Goal: Information Seeking & Learning: Learn about a topic

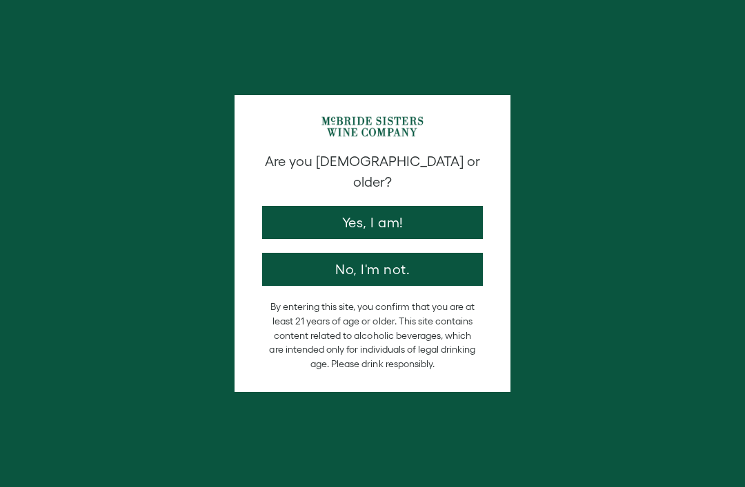
click at [386, 208] on button "Yes, I am!" at bounding box center [372, 222] width 221 height 33
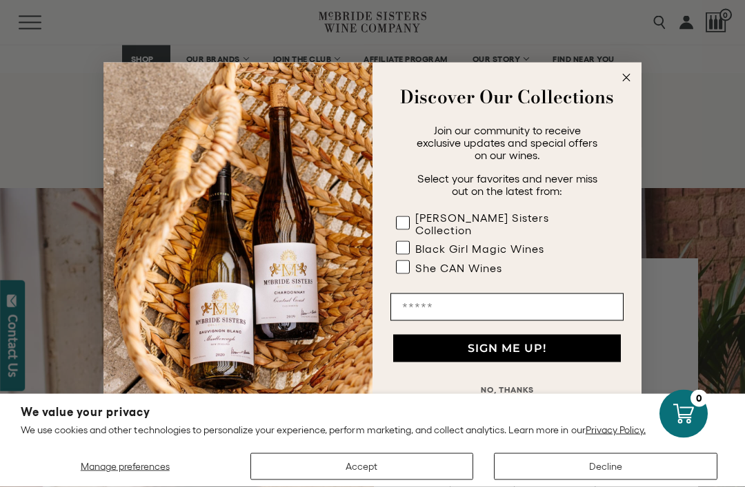
scroll to position [1399, 0]
click at [615, 100] on form "Discover Our Collections Join our community to receive exclusive updates and sp…" at bounding box center [372, 244] width 538 height 362
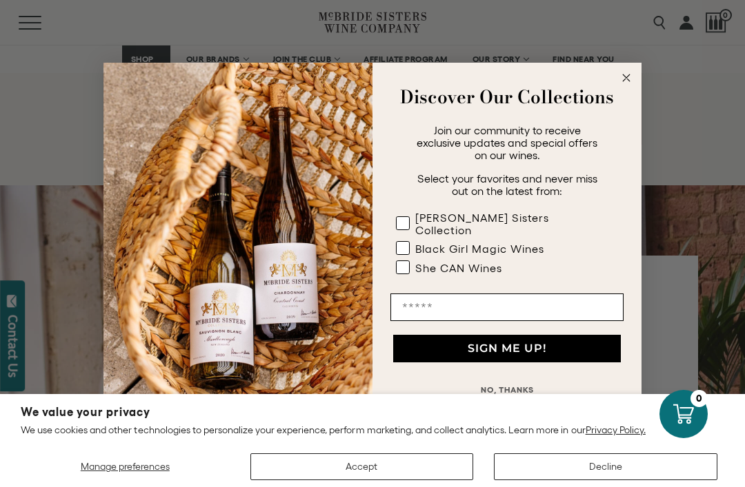
click at [620, 86] on icon "Close dialog" at bounding box center [626, 78] width 17 height 17
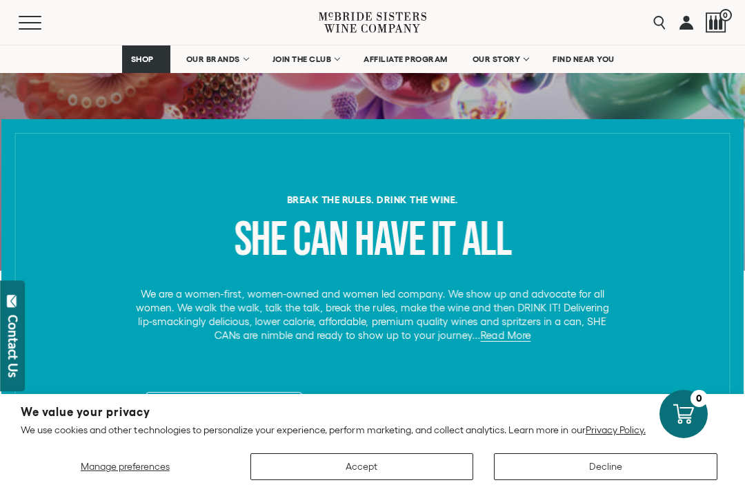
scroll to position [442, 0]
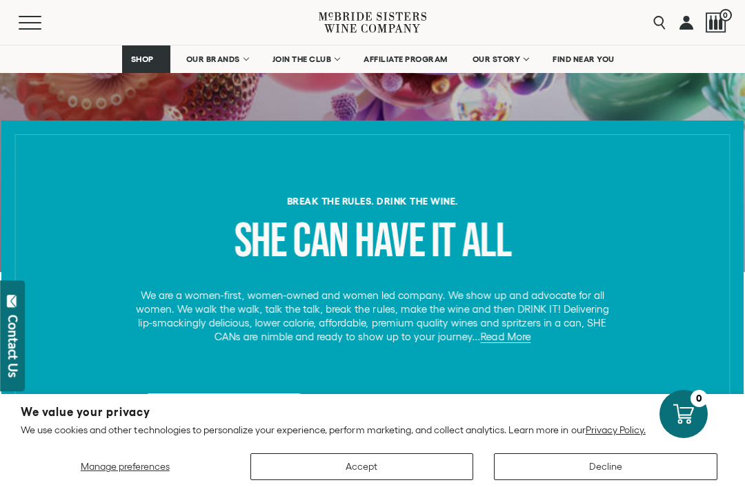
click at [493, 60] on span "OUR STORY" at bounding box center [496, 59] width 48 height 10
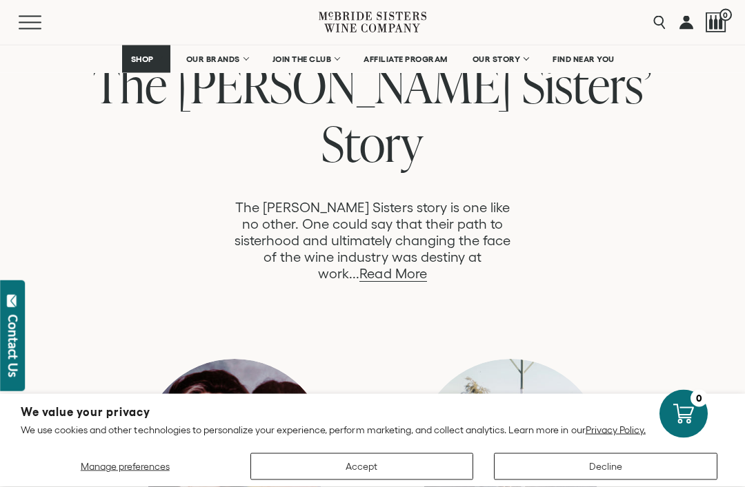
scroll to position [741, 0]
click at [426, 266] on link "Read More" at bounding box center [392, 274] width 67 height 16
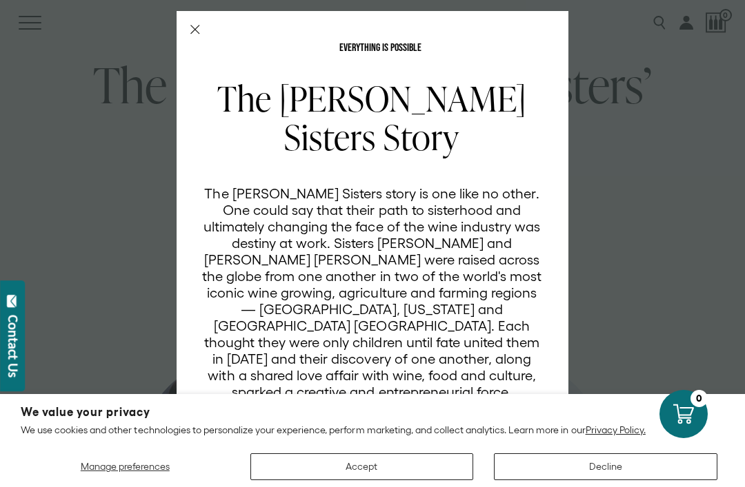
scroll to position [0, 0]
click at [191, 32] on icon "Close Modal" at bounding box center [195, 30] width 10 height 10
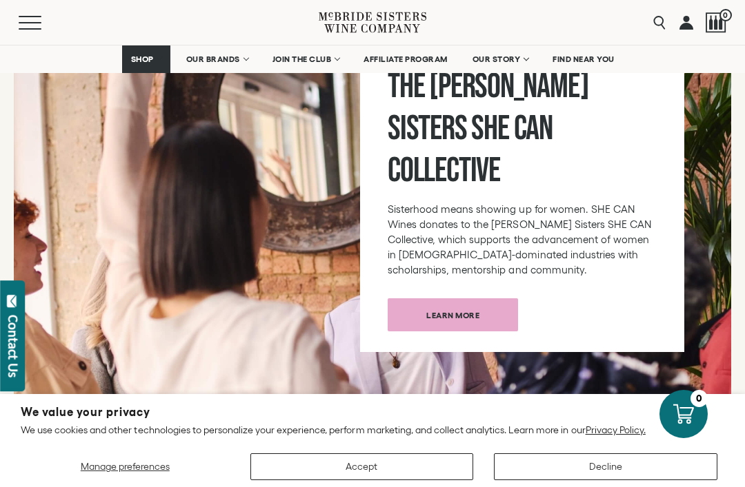
scroll to position [7110, 0]
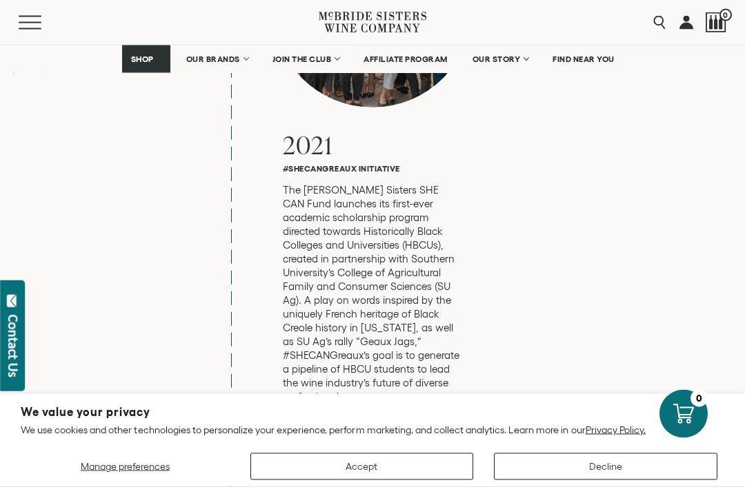
scroll to position [5397, 0]
